Goal: Answer question/provide support: Share knowledge or assist other users

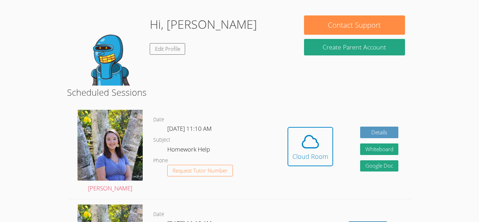
scroll to position [100, 0]
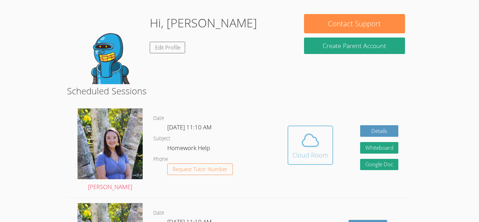
click at [313, 134] on icon at bounding box center [310, 140] width 20 height 20
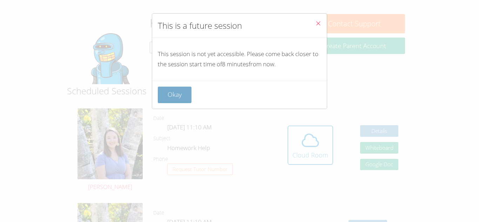
click at [163, 93] on button "Okay" at bounding box center [175, 95] width 34 height 16
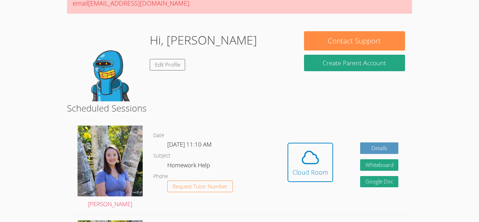
scroll to position [83, 0]
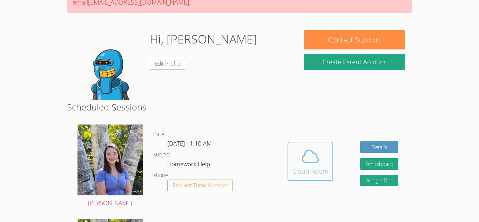
click at [302, 142] on button "Cloud Room" at bounding box center [310, 161] width 46 height 39
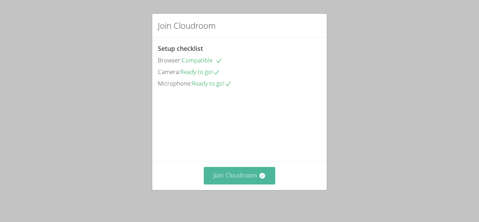
click at [232, 180] on button "Join Cloudroom" at bounding box center [240, 175] width 72 height 17
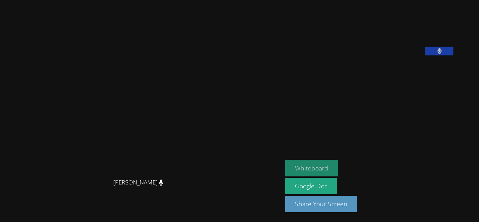
click at [338, 171] on button "Whiteboard" at bounding box center [311, 168] width 53 height 16
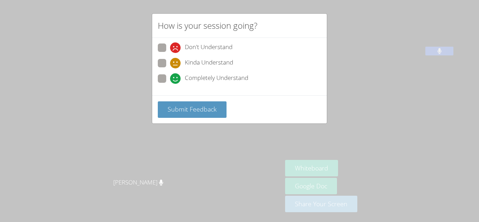
click at [170, 84] on span at bounding box center [170, 84] width 0 height 0
click at [170, 80] on input "Completely Understand" at bounding box center [173, 77] width 6 height 6
radio input "true"
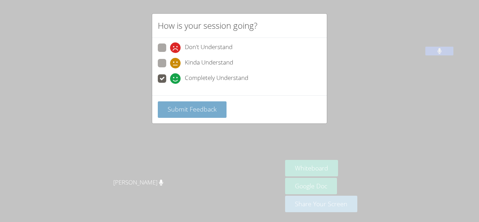
click at [190, 111] on span "Submit Feedback" at bounding box center [192, 109] width 49 height 8
